Goal: Information Seeking & Learning: Learn about a topic

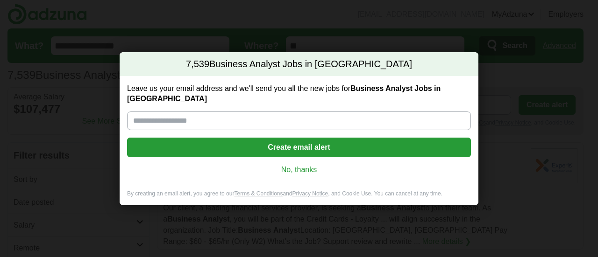
click at [301, 165] on link "No, thanks" at bounding box center [298, 170] width 329 height 10
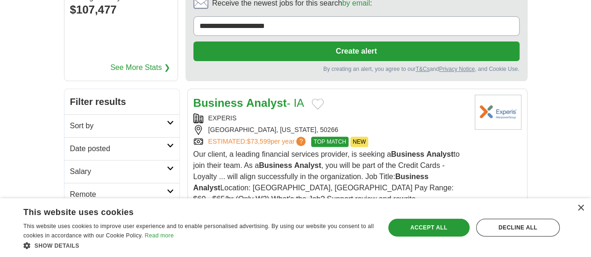
scroll to position [100, 0]
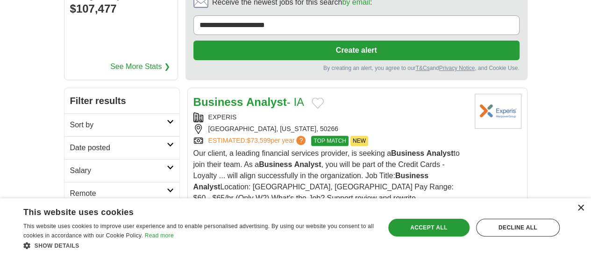
click at [583, 208] on div "×" at bounding box center [580, 208] width 7 height 7
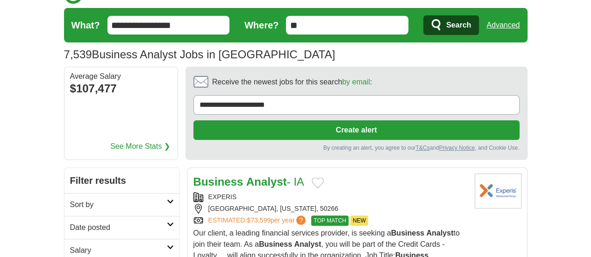
scroll to position [17, 0]
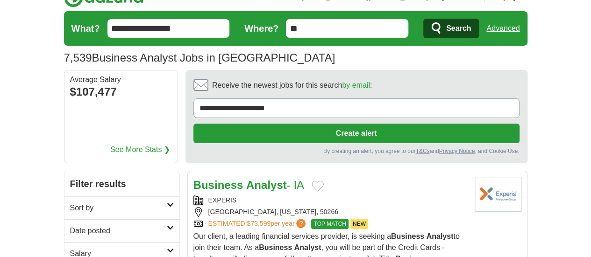
click at [167, 203] on icon at bounding box center [170, 205] width 7 height 5
click at [97, 225] on select "**********" at bounding box center [135, 234] width 130 height 19
select select "**********"
click at [70, 225] on select "**********" at bounding box center [135, 234] width 130 height 19
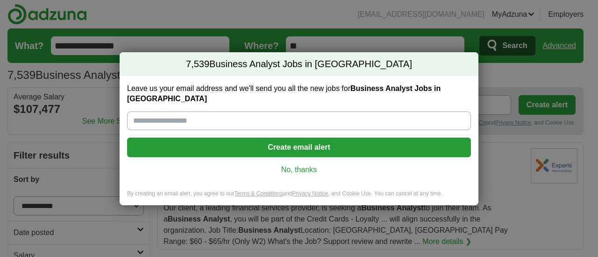
click at [302, 165] on link "No, thanks" at bounding box center [298, 170] width 329 height 10
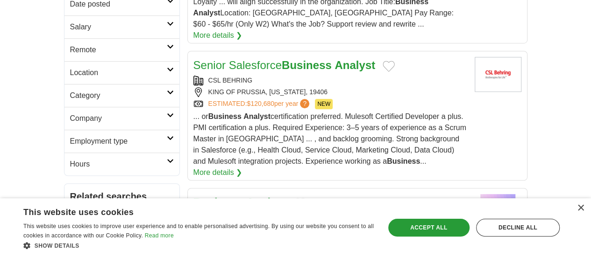
scroll to position [289, 0]
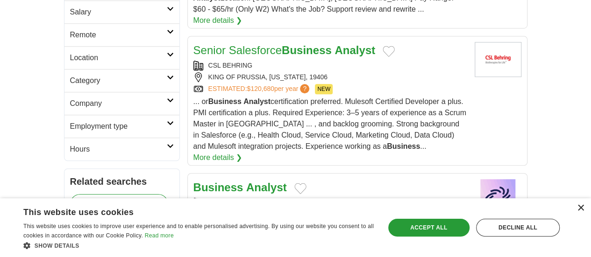
click at [577, 211] on div "×" at bounding box center [580, 208] width 7 height 7
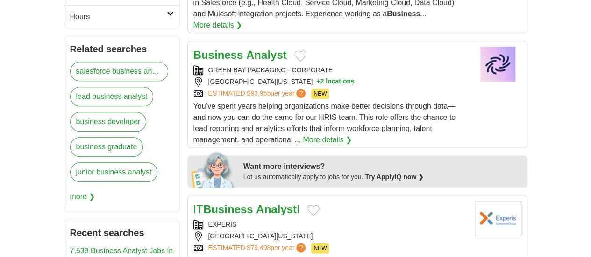
scroll to position [422, 0]
click at [366, 231] on div "[GEOGRAPHIC_DATA][US_STATE]" at bounding box center [330, 236] width 274 height 10
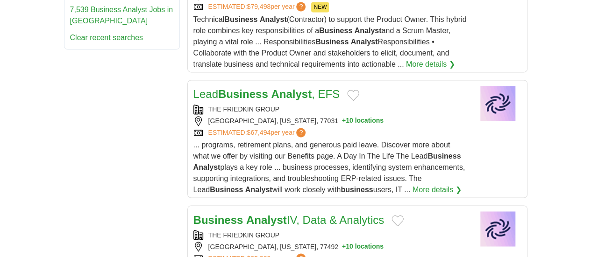
scroll to position [667, 0]
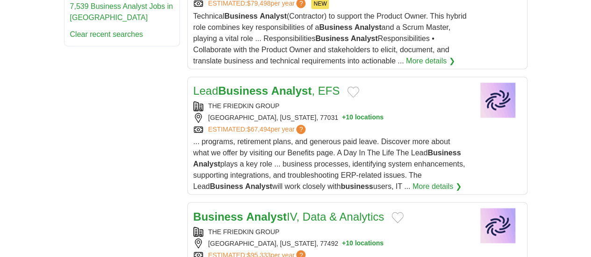
click at [316, 210] on link "Business Analyst IV, Data & Analytics" at bounding box center [288, 216] width 191 height 13
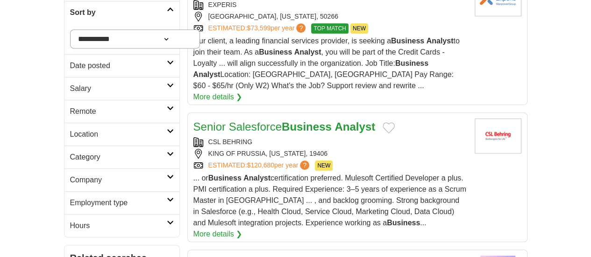
scroll to position [219, 0]
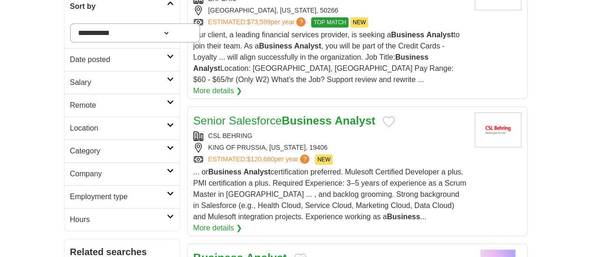
click at [127, 191] on h2 "Employment type" at bounding box center [118, 196] width 97 height 11
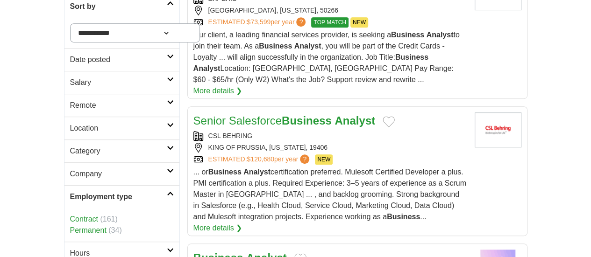
click at [127, 191] on h2 "Employment type" at bounding box center [118, 196] width 97 height 11
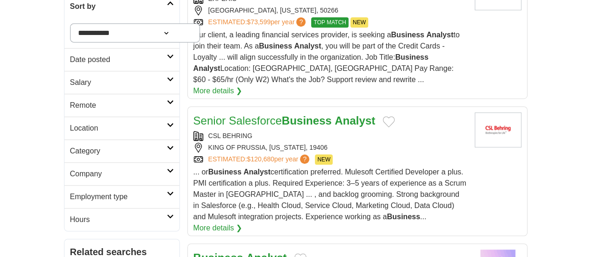
click at [124, 214] on h2 "Hours" at bounding box center [118, 219] width 97 height 11
click at [106, 191] on h2 "Employment type" at bounding box center [118, 196] width 97 height 11
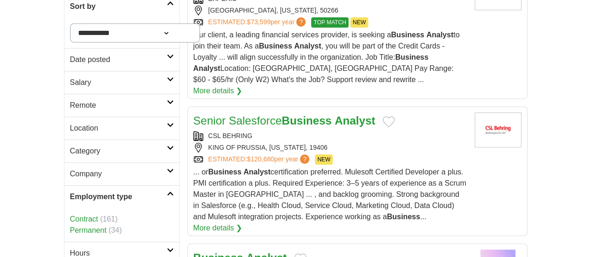
click at [106, 191] on h2 "Employment type" at bounding box center [118, 196] width 97 height 11
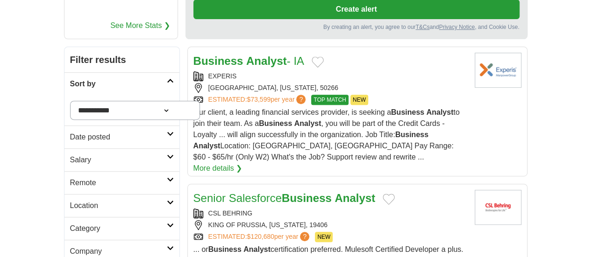
scroll to position [0, 0]
